Goal: Task Accomplishment & Management: Use online tool/utility

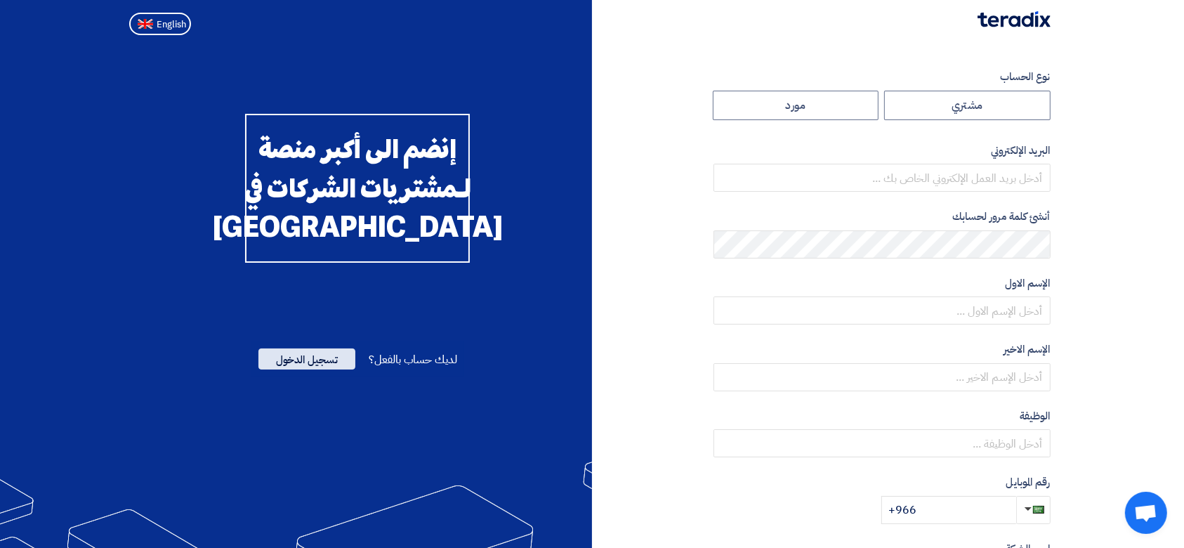
click at [329, 369] on span "تسجيل الدخول" at bounding box center [306, 358] width 97 height 21
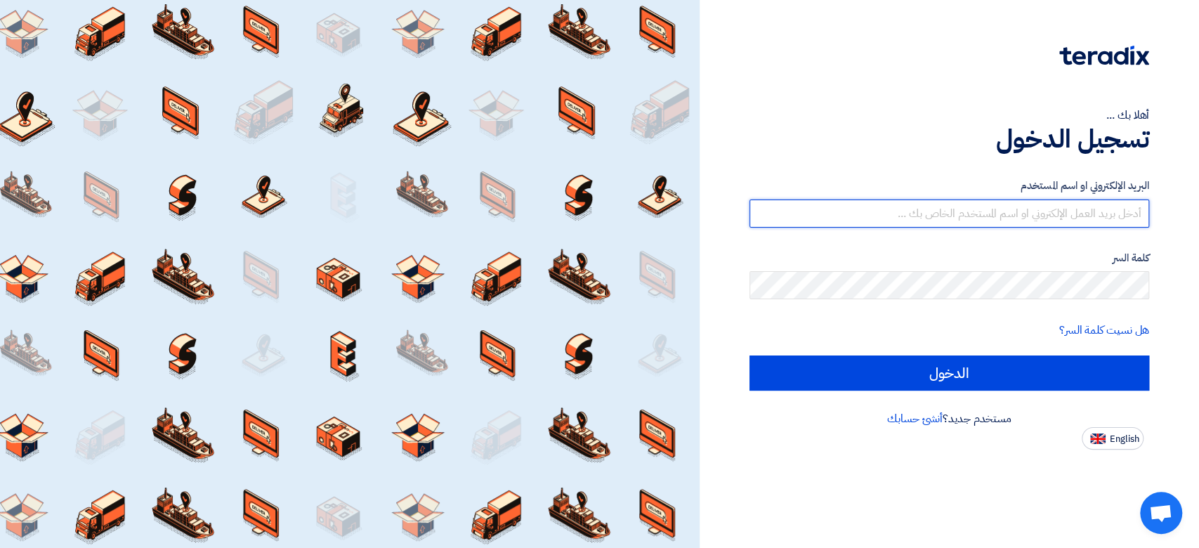
type input "[PERSON_NAME][EMAIL_ADDRESS][DOMAIN_NAME]"
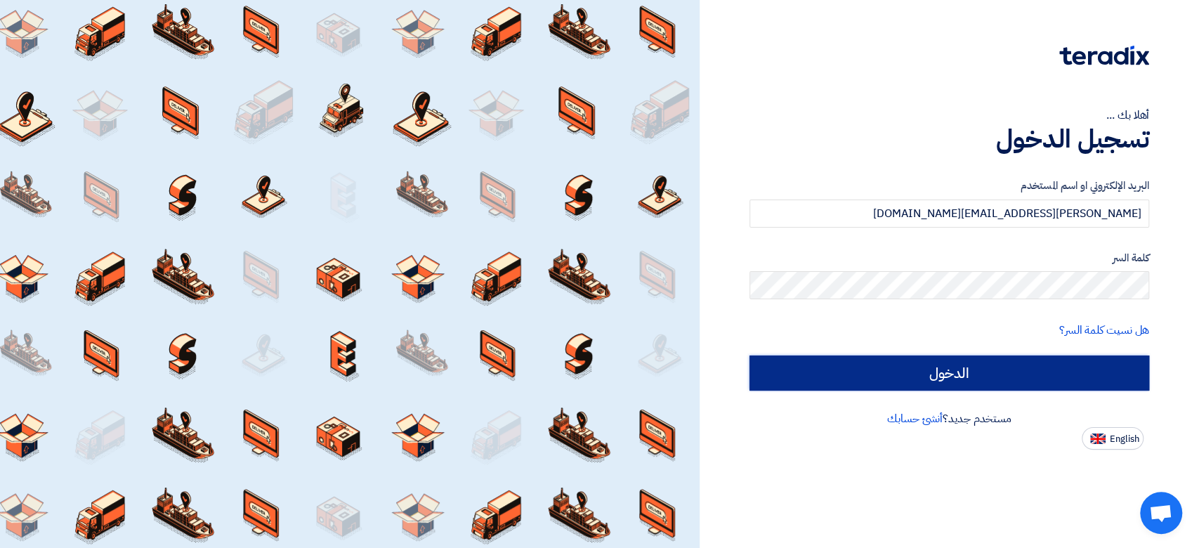
click at [934, 367] on input "الدخول" at bounding box center [949, 372] width 400 height 35
type input "Sign in"
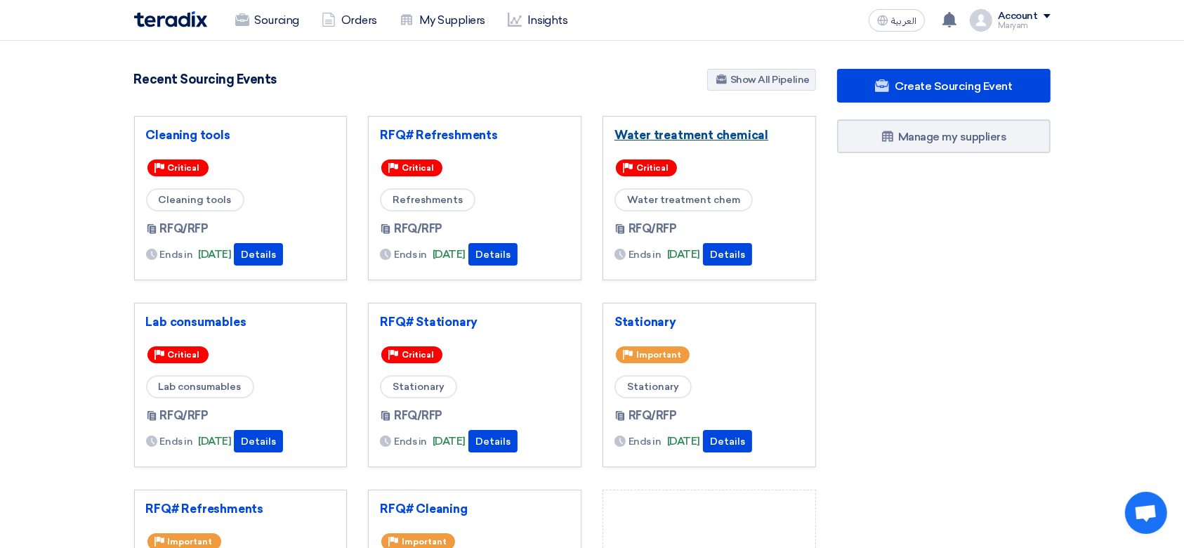
click at [689, 132] on link "Water treatment chemical" at bounding box center [709, 135] width 190 height 14
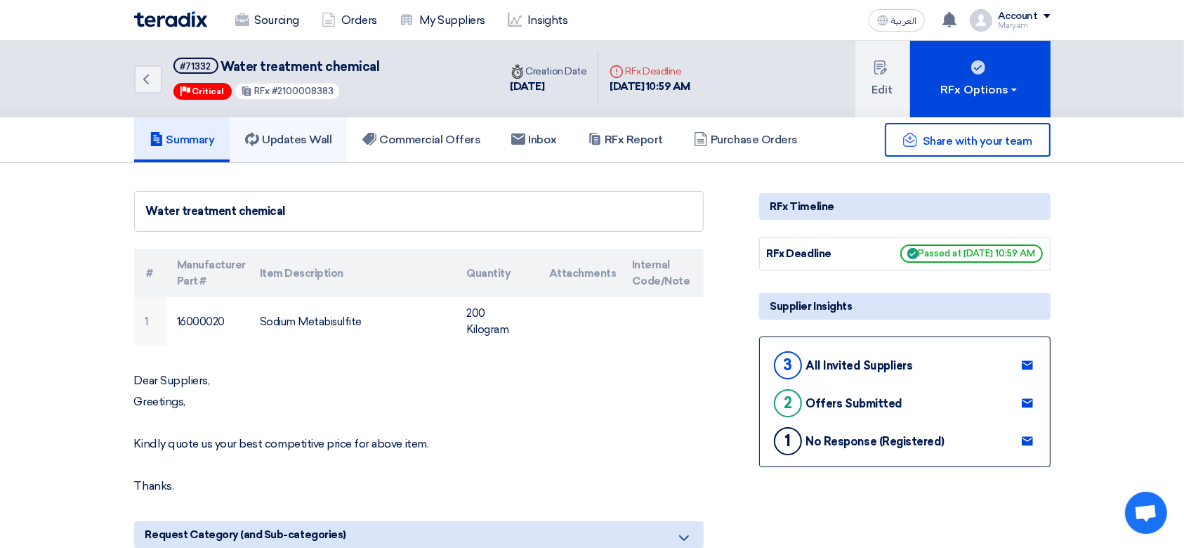
click at [284, 134] on h5 "Updates Wall" at bounding box center [288, 140] width 86 height 14
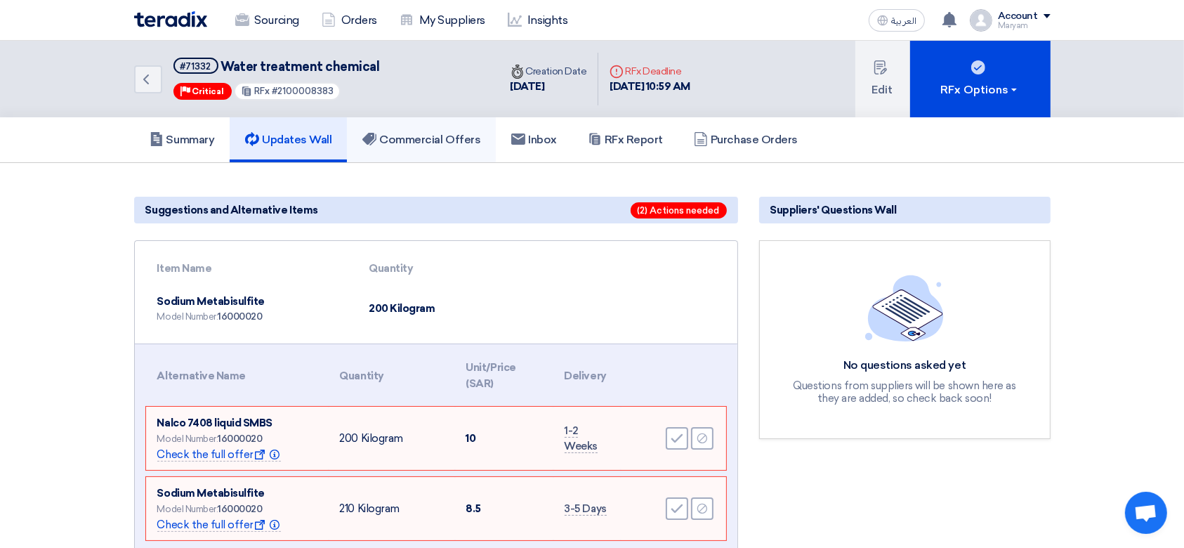
click at [411, 133] on h5 "Commercial Offers" at bounding box center [421, 140] width 118 height 14
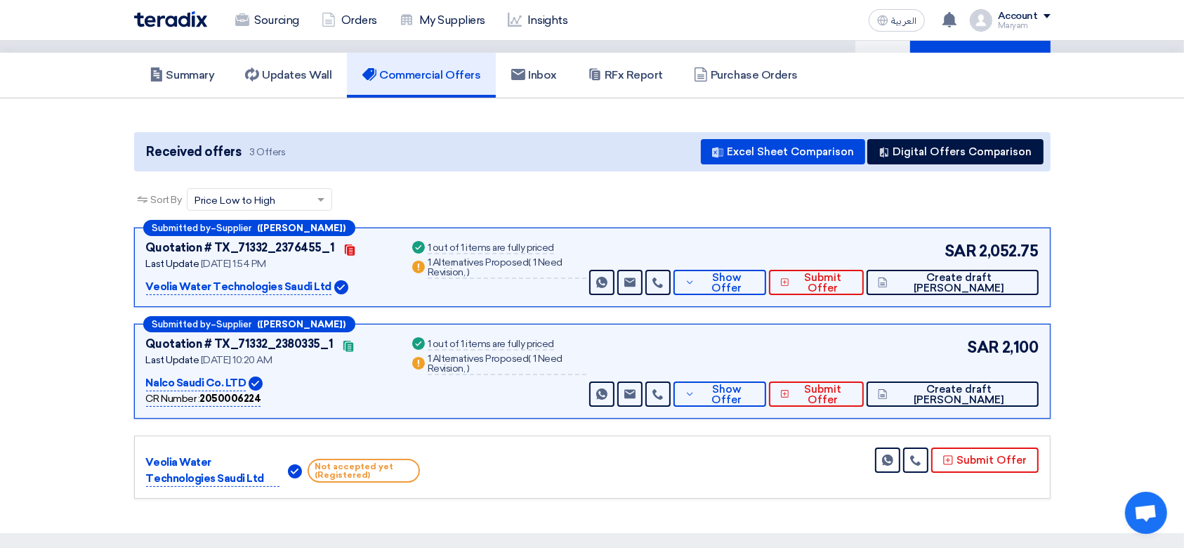
scroll to position [93, 0]
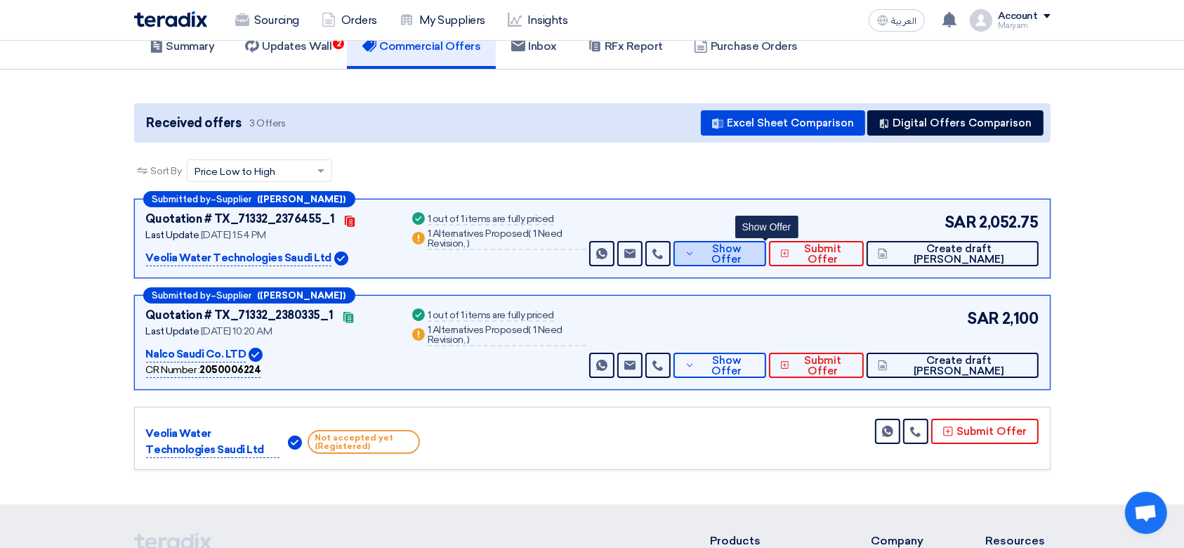
click at [758, 243] on button "Show Offer" at bounding box center [719, 253] width 93 height 25
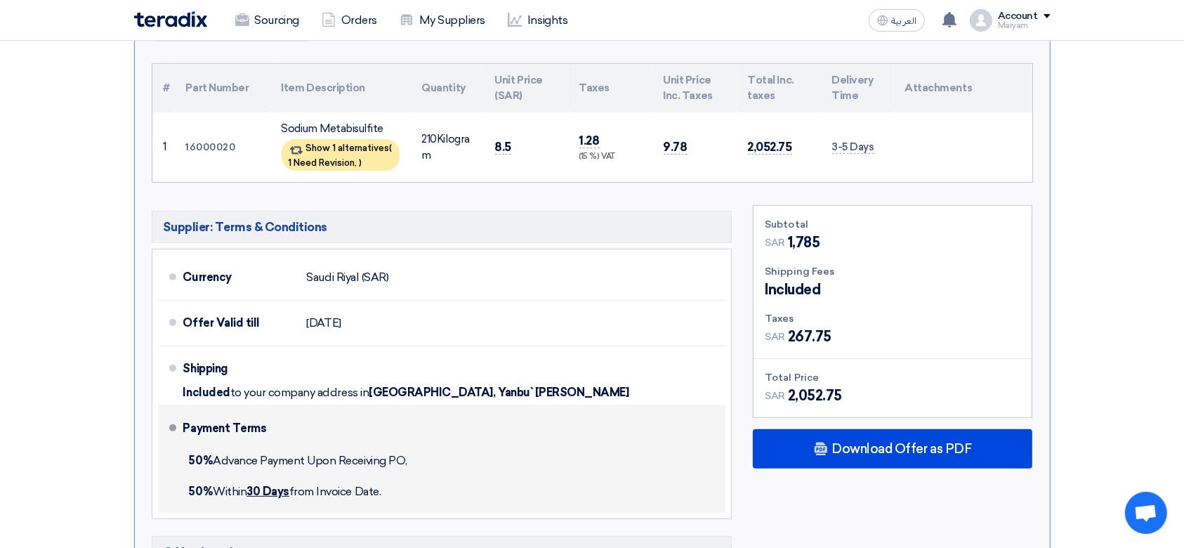
scroll to position [468, 0]
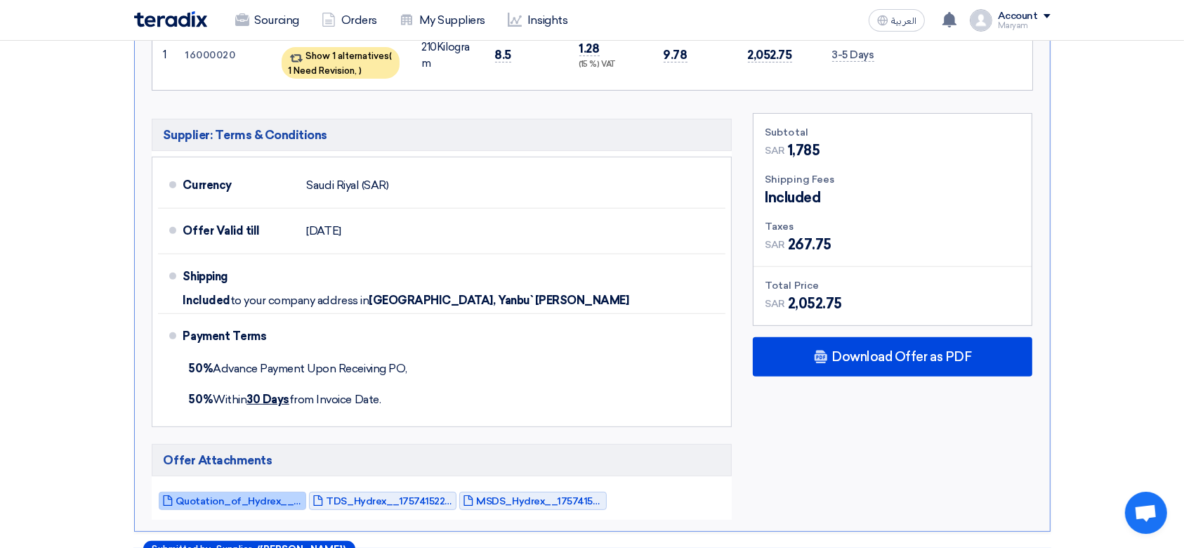
click at [199, 497] on span "Quotation_of_Hydrex__Sodium_metabisulfite__Durrah_advanced_development_Co_17574…" at bounding box center [239, 501] width 126 height 11
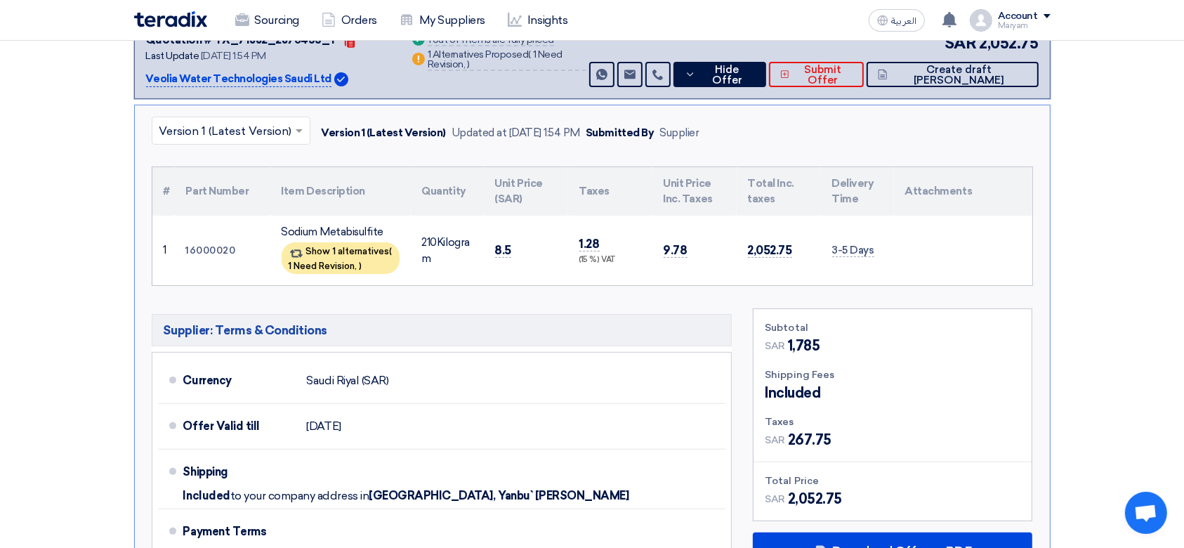
scroll to position [655, 0]
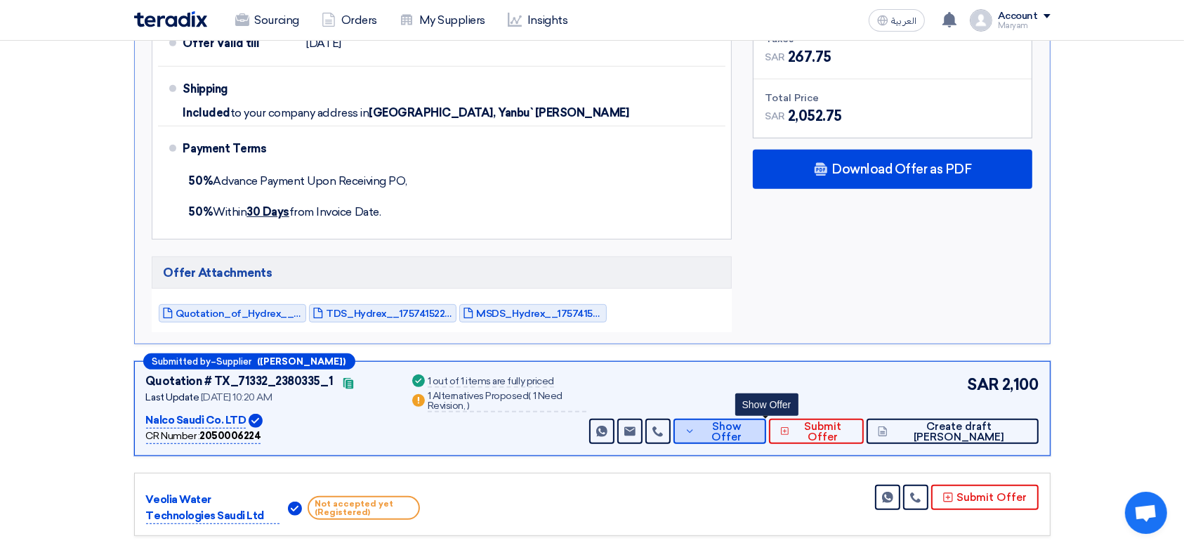
click at [755, 427] on span "Show Offer" at bounding box center [727, 431] width 56 height 21
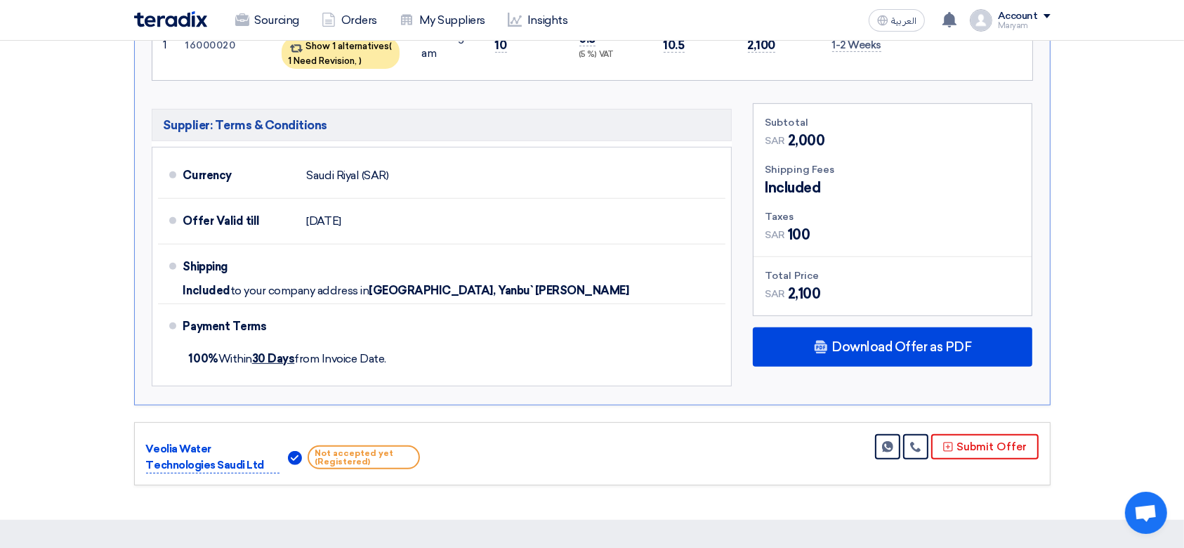
scroll to position [689, 0]
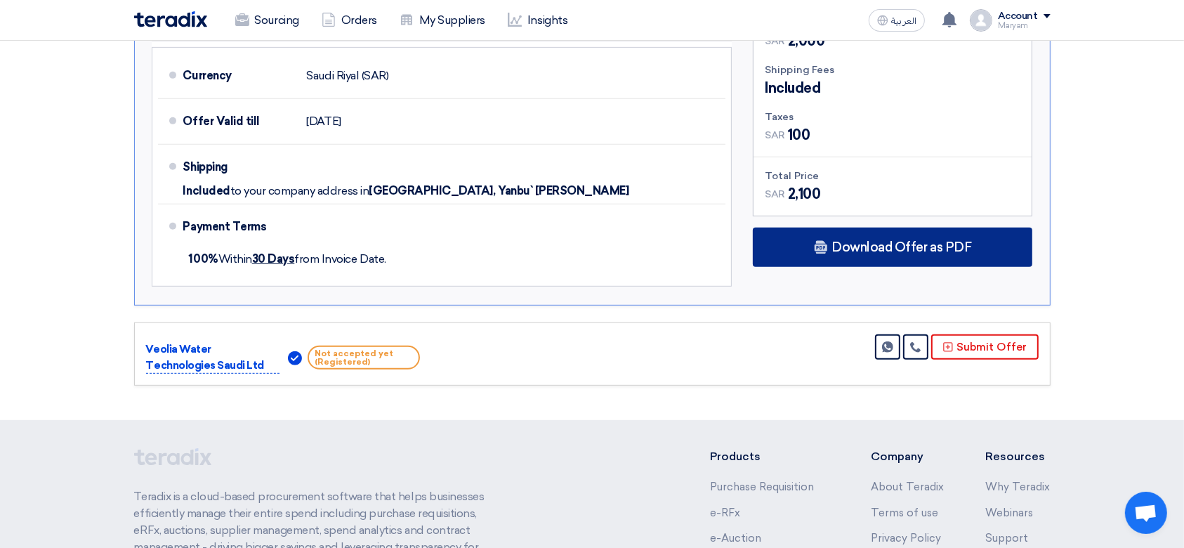
click at [849, 241] on span "Download Offer as PDF" at bounding box center [901, 247] width 140 height 13
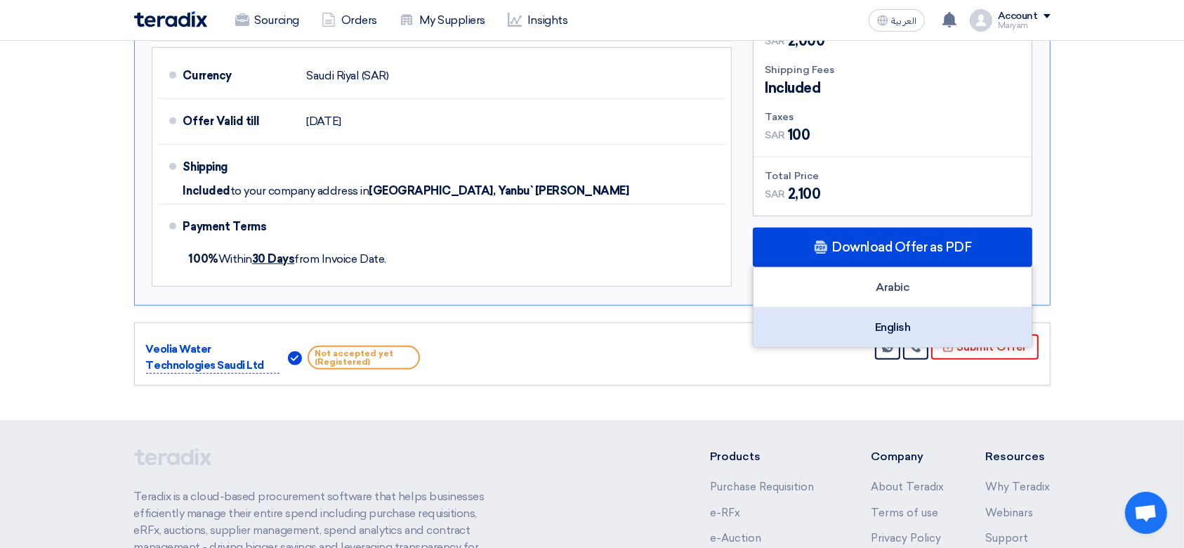
click at [839, 323] on div "English" at bounding box center [893, 327] width 278 height 39
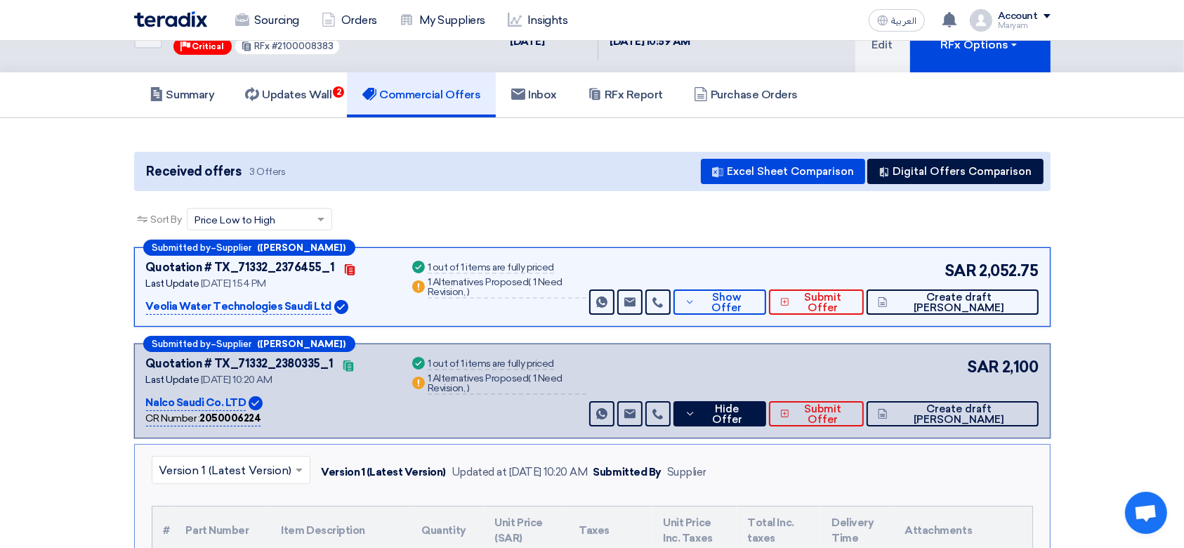
scroll to position [0, 0]
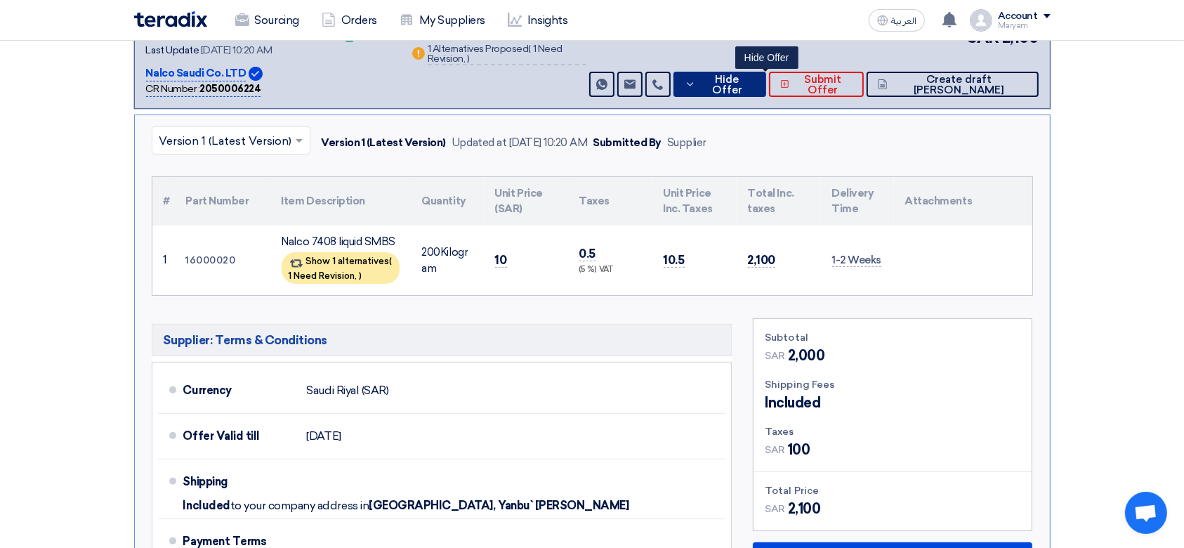
click at [755, 78] on span "Hide Offer" at bounding box center [726, 84] width 55 height 21
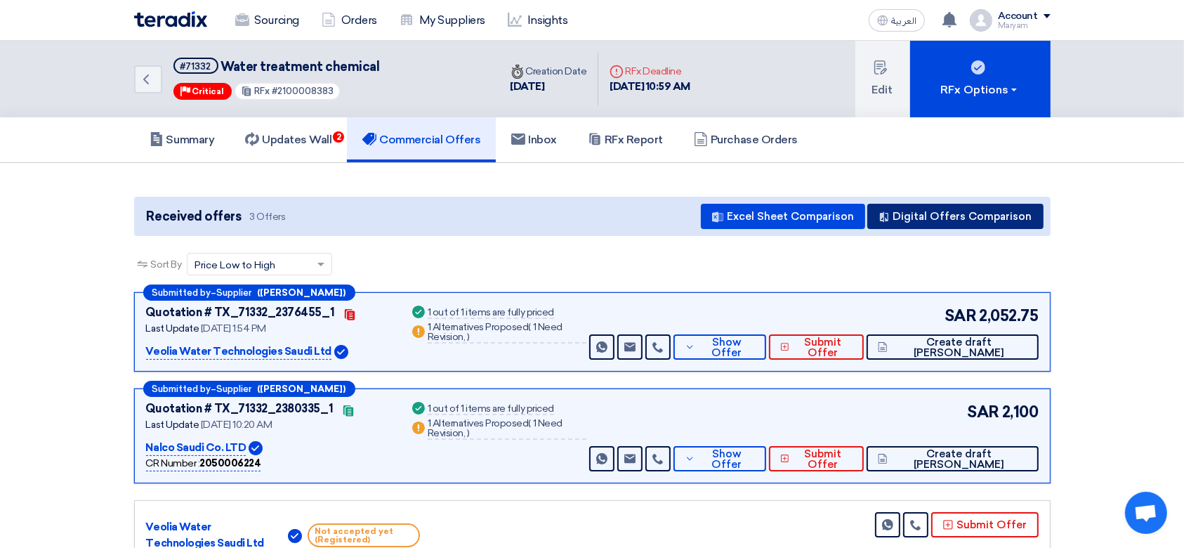
click at [918, 220] on button "Digital Offers Comparison" at bounding box center [955, 216] width 176 height 25
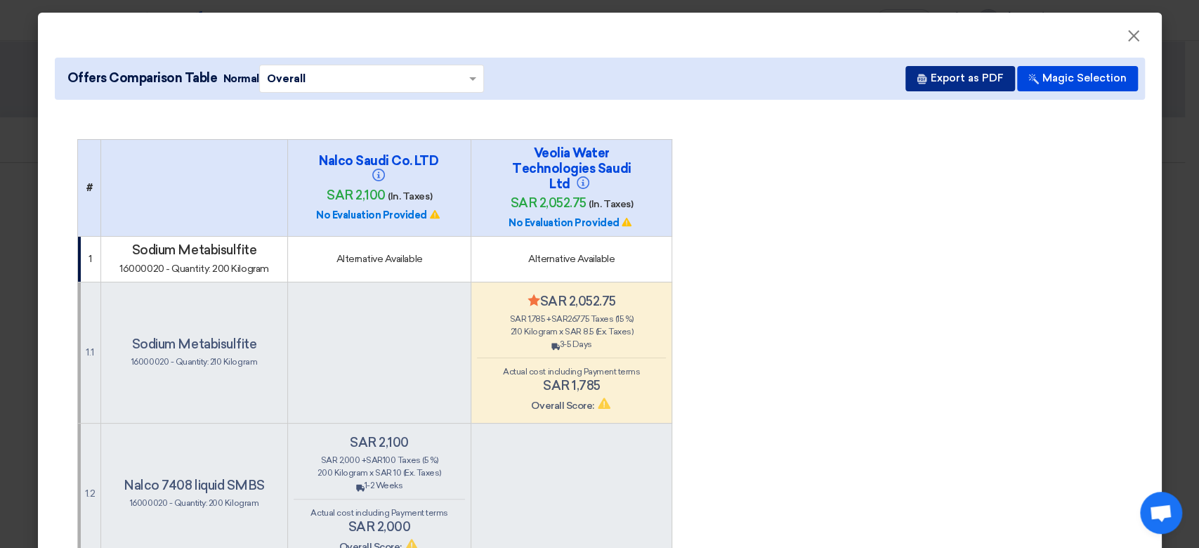
click at [971, 87] on button "Export as PDF" at bounding box center [960, 78] width 110 height 25
